Goal: Transaction & Acquisition: Purchase product/service

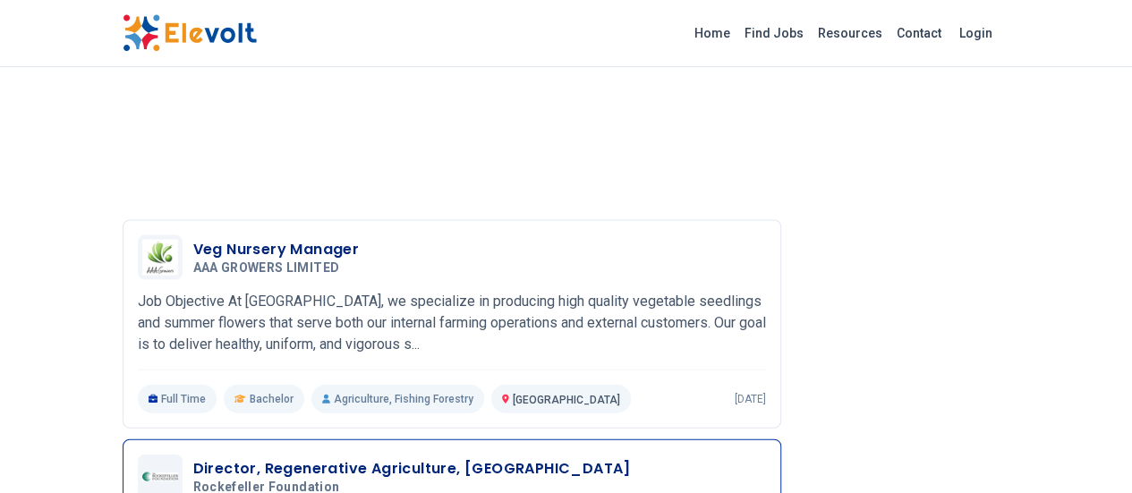
scroll to position [1823, 0]
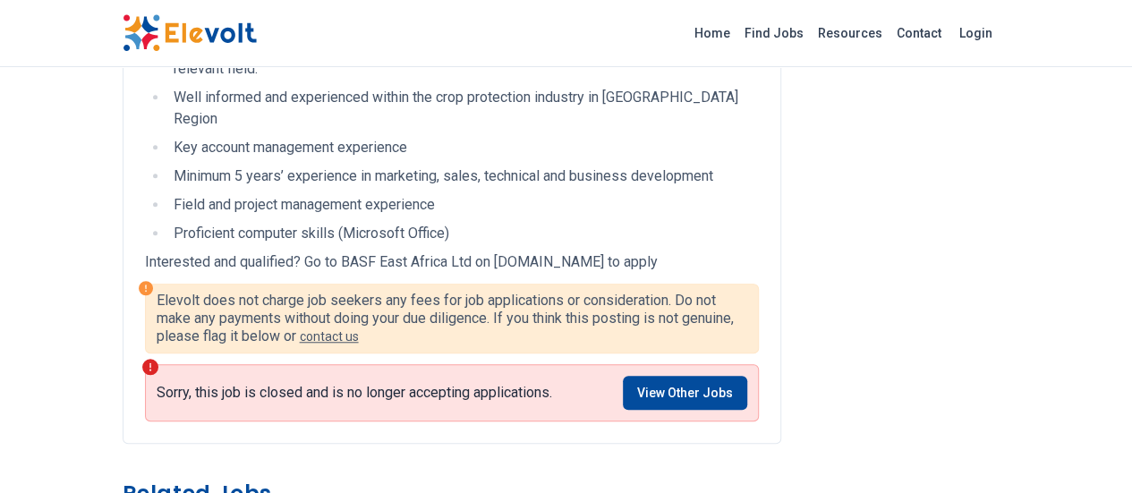
scroll to position [794, 0]
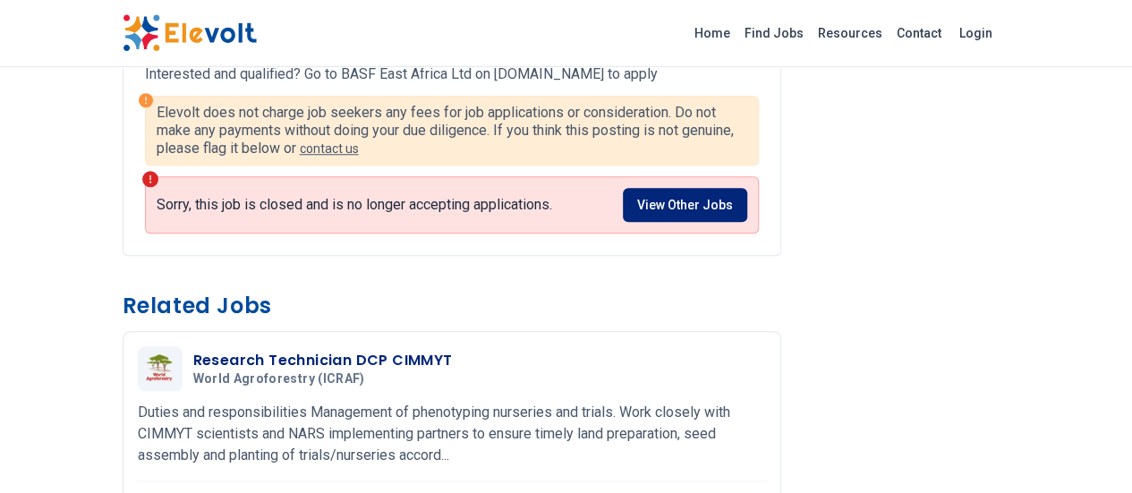
click at [717, 188] on link "View Other Jobs" at bounding box center [685, 205] width 124 height 34
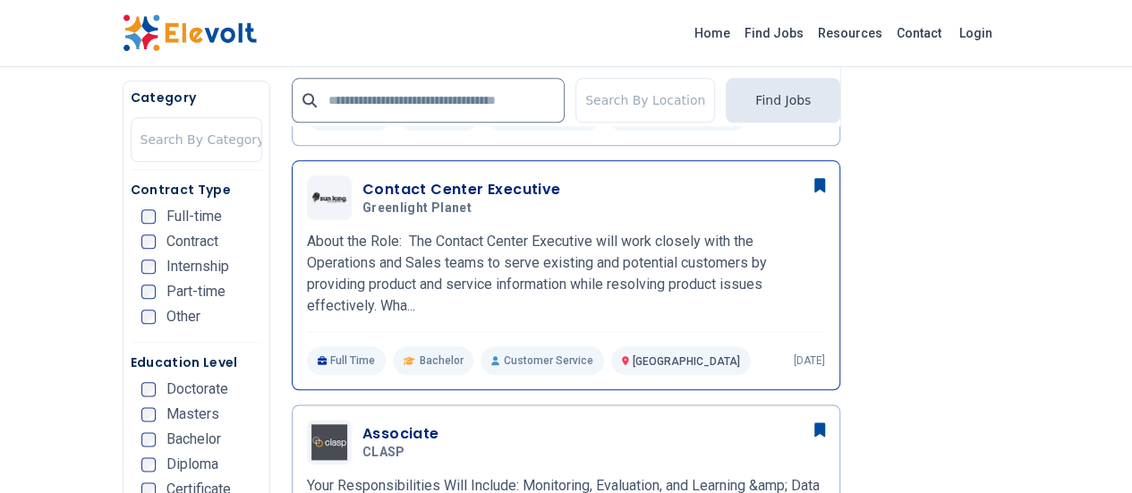
scroll to position [881, 0]
click at [496, 294] on div "Contact Center Executive Greenlight Planet 09/10/2025 10/10/2025 Nairobi KE Abo…" at bounding box center [566, 274] width 518 height 200
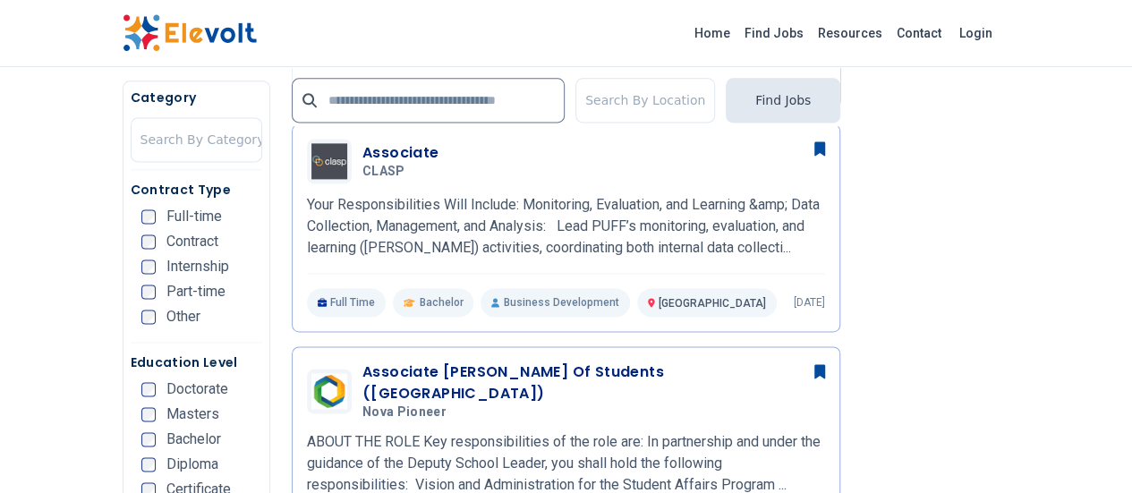
scroll to position [1163, 0]
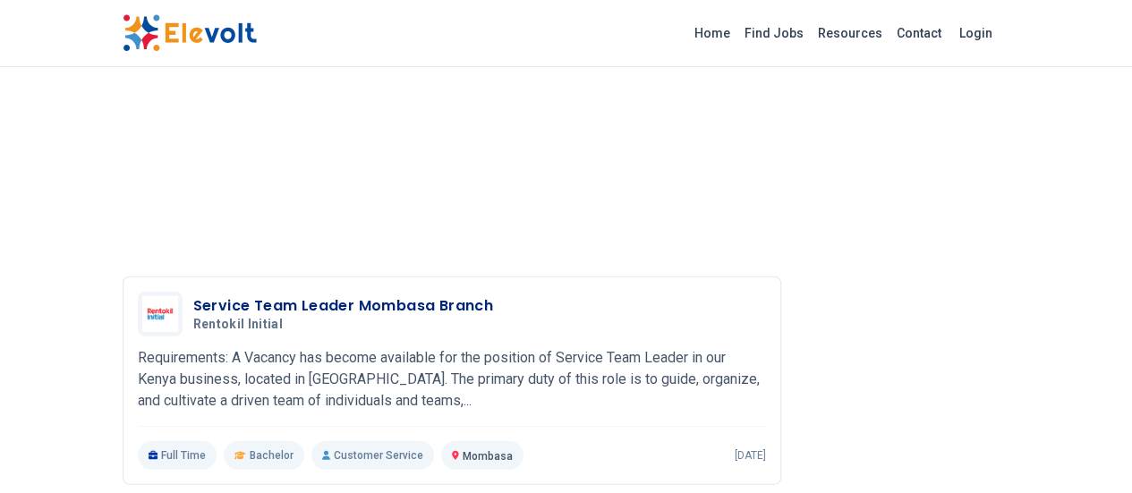
scroll to position [2366, 0]
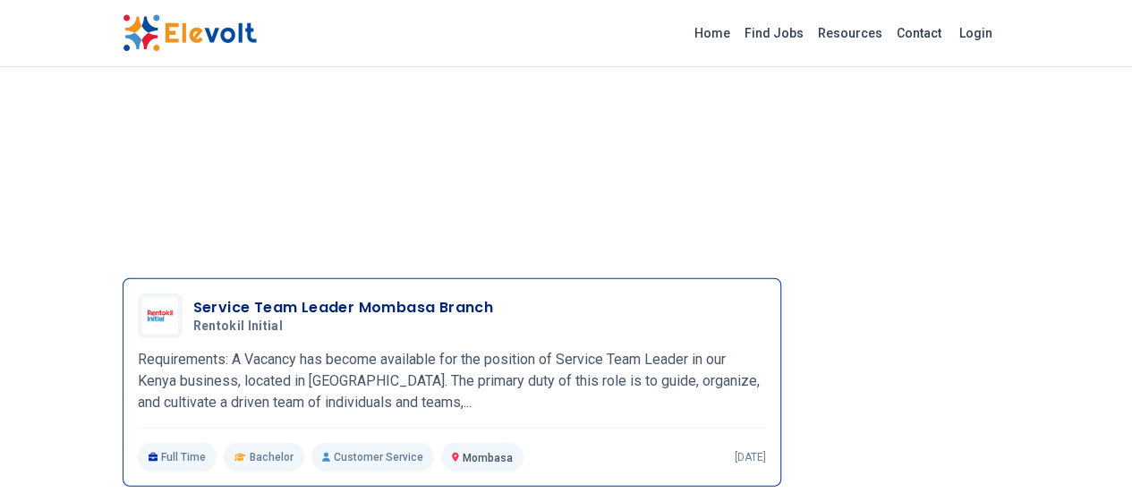
click at [138, 443] on p "Full Time" at bounding box center [178, 457] width 80 height 29
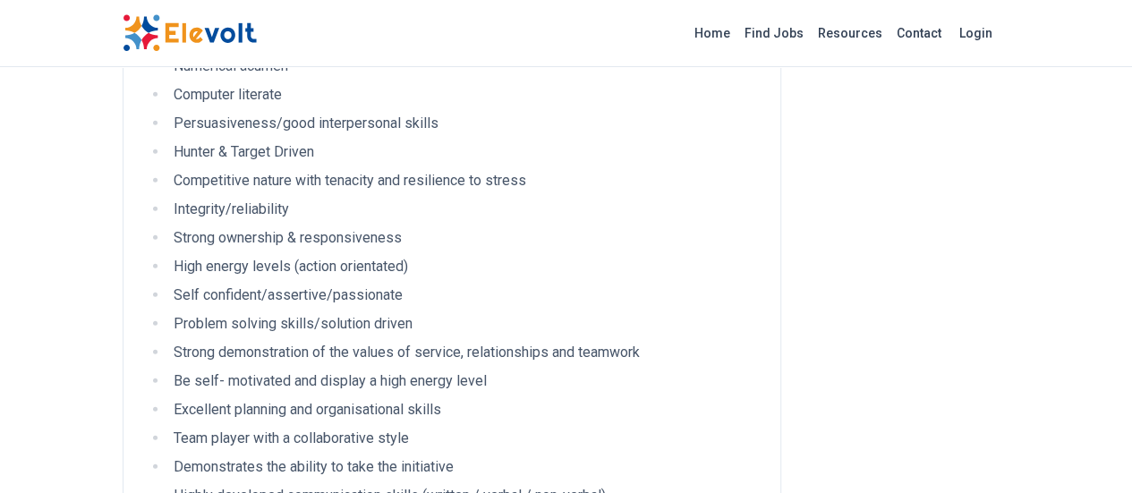
scroll to position [2517, 0]
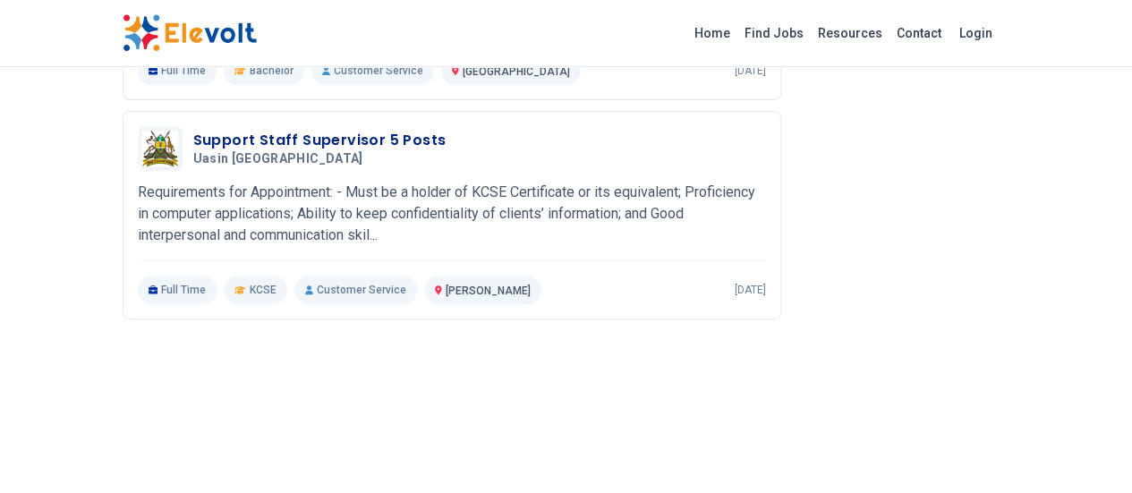
scroll to position [3691, 0]
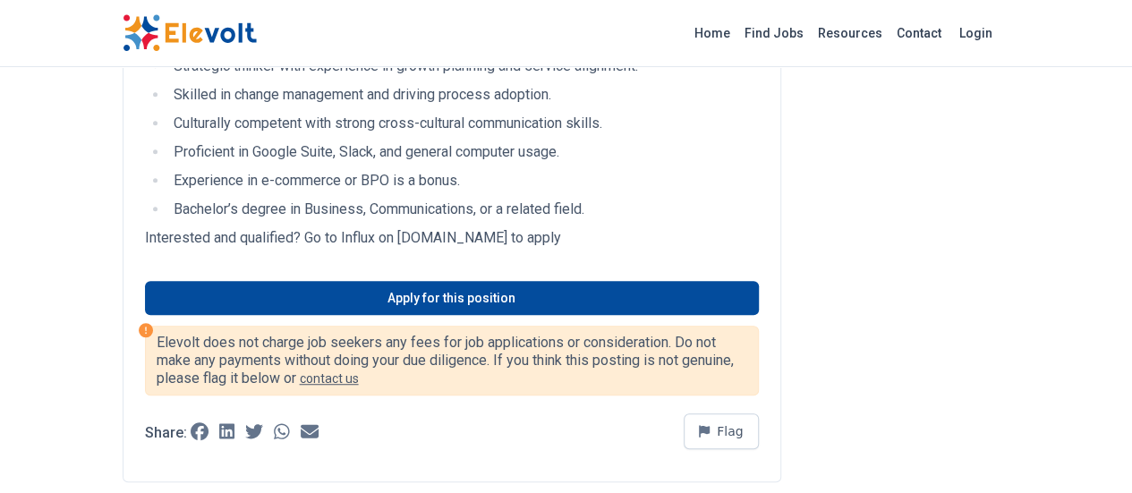
scroll to position [478, 0]
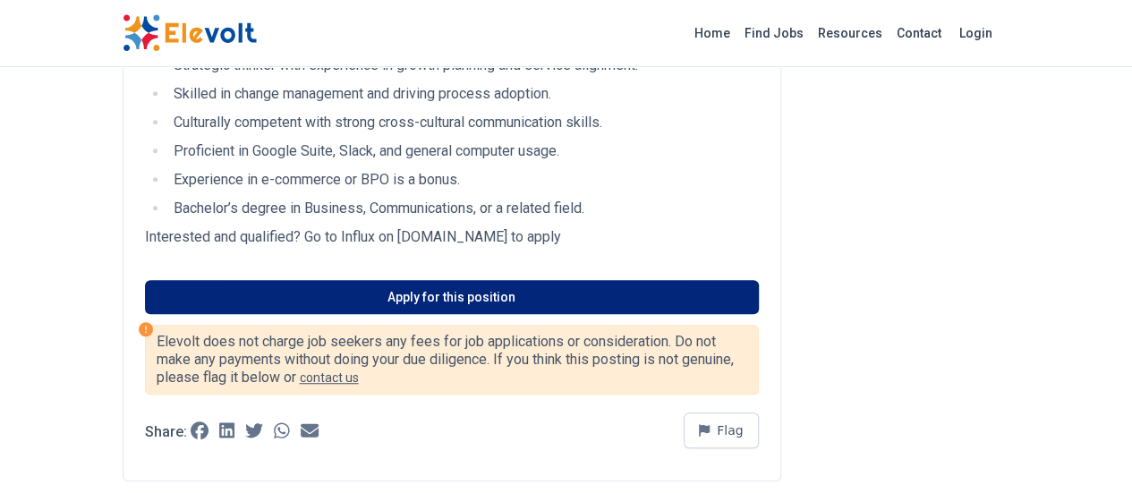
click at [186, 280] on link "Apply for this position" at bounding box center [452, 297] width 614 height 34
